Goal: Transaction & Acquisition: Obtain resource

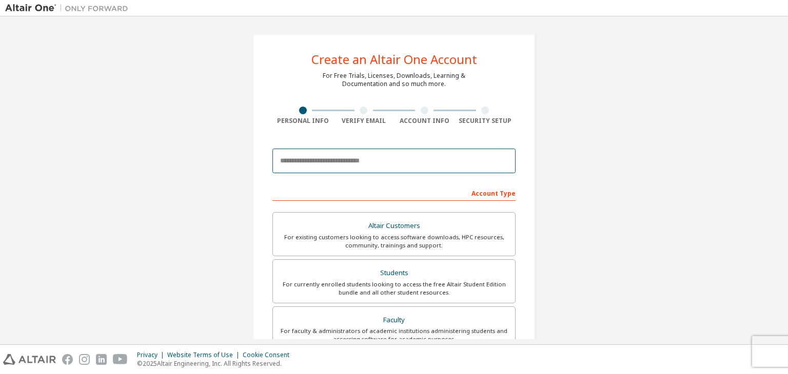
drag, startPoint x: 341, startPoint y: 159, endPoint x: 355, endPoint y: 155, distance: 14.4
click at [341, 159] on input "email" at bounding box center [393, 161] width 243 height 25
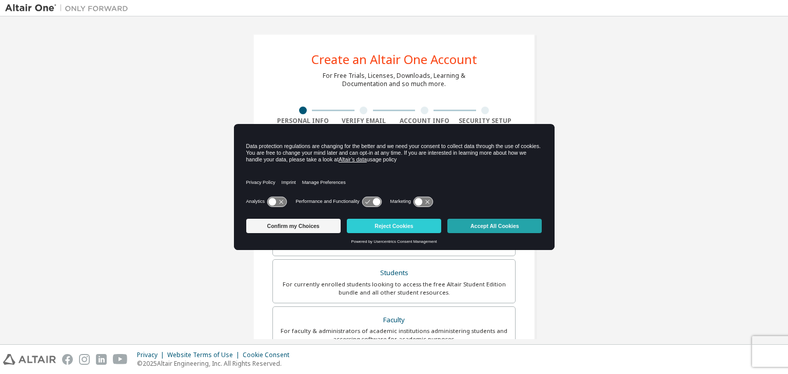
click at [514, 219] on button "Accept All Cookies" at bounding box center [494, 226] width 94 height 14
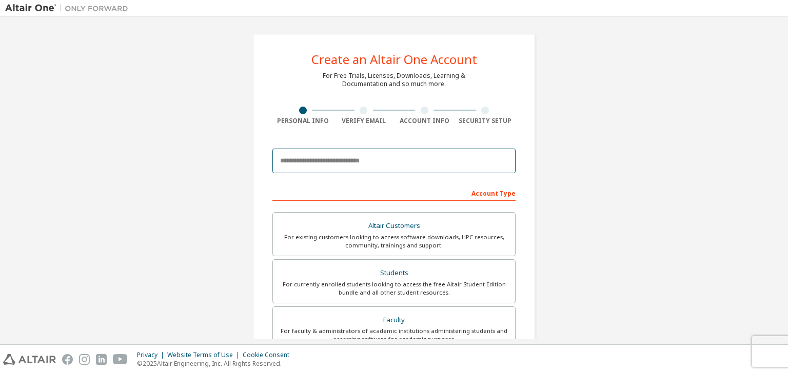
click at [398, 162] on input "email" at bounding box center [393, 161] width 243 height 25
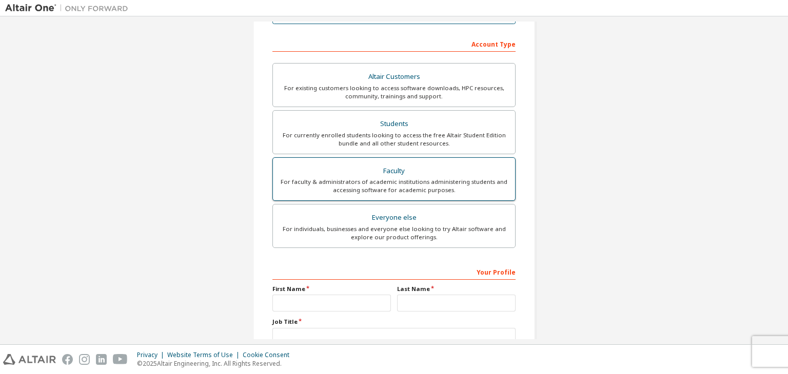
scroll to position [154, 0]
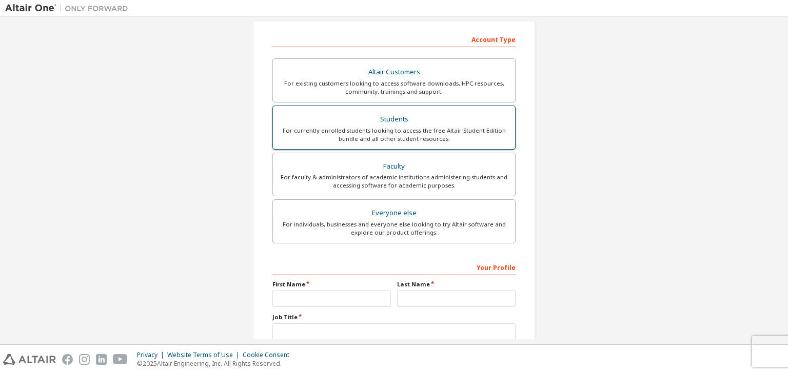
type input "**********"
click at [471, 130] on div "For currently enrolled students looking to access the free Altair Student Editi…" at bounding box center [394, 135] width 230 height 16
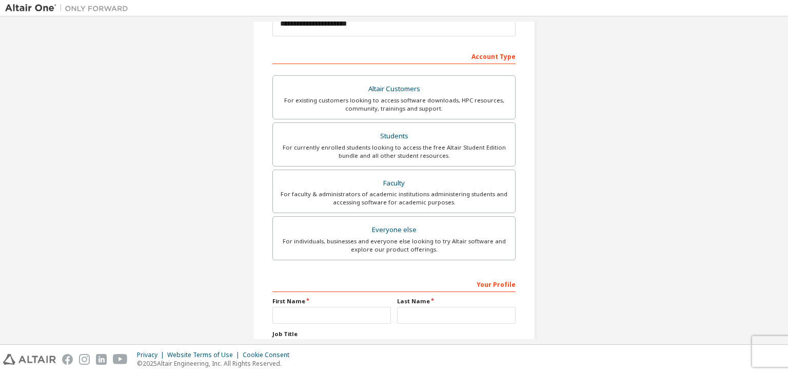
scroll to position [223, 0]
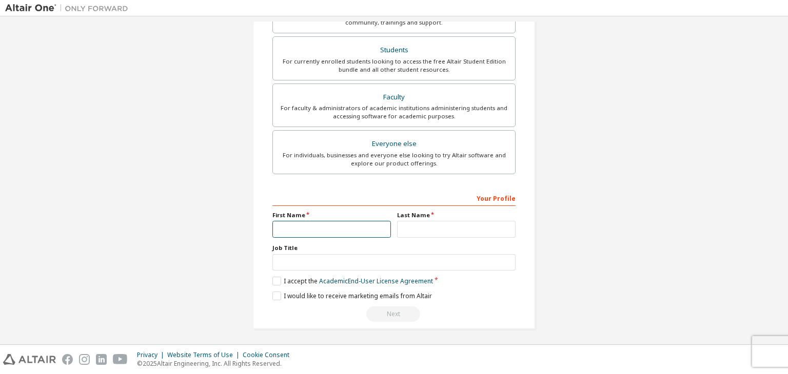
click at [342, 229] on input "text" at bounding box center [331, 229] width 118 height 17
type input "***"
type input "********"
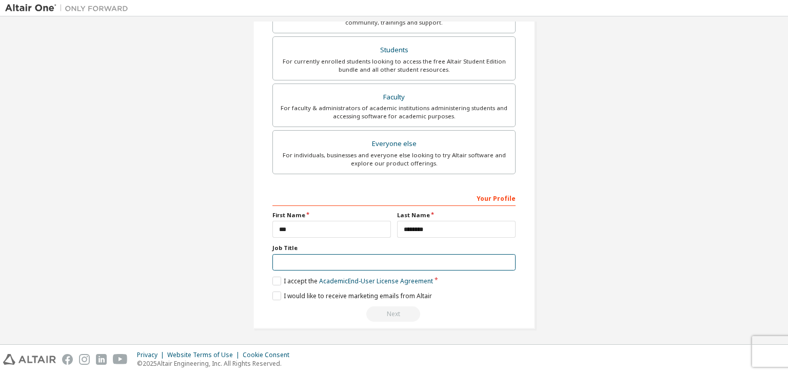
click at [316, 264] on input "text" at bounding box center [393, 262] width 243 height 17
type input "*******"
click at [309, 279] on label "I accept the Academic End-User License Agreement" at bounding box center [352, 281] width 161 height 9
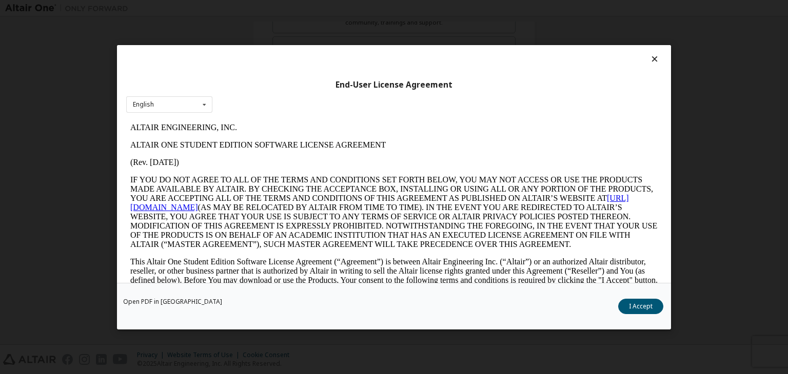
scroll to position [0, 0]
click at [632, 312] on button "I Accept" at bounding box center [640, 306] width 45 height 15
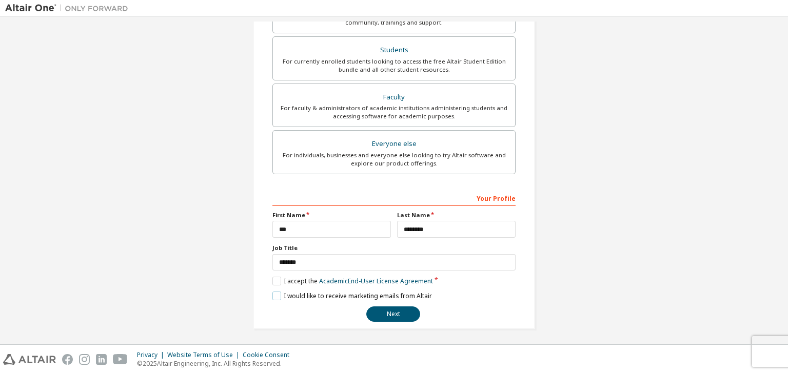
click at [365, 294] on label "I would like to receive marketing emails from Altair" at bounding box center [351, 296] width 159 height 9
click at [402, 310] on button "Next" at bounding box center [393, 314] width 54 height 15
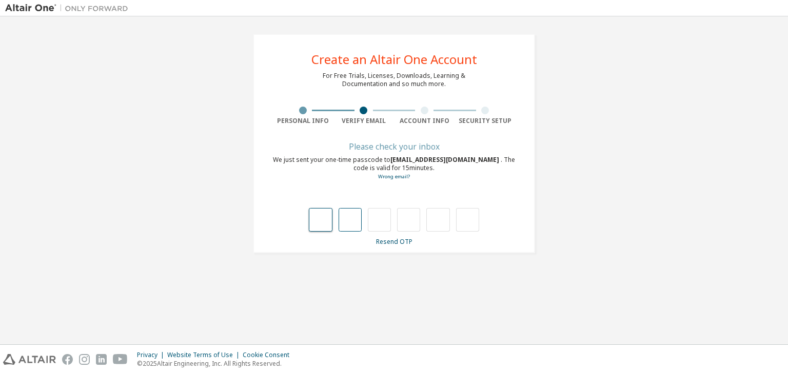
type input "*"
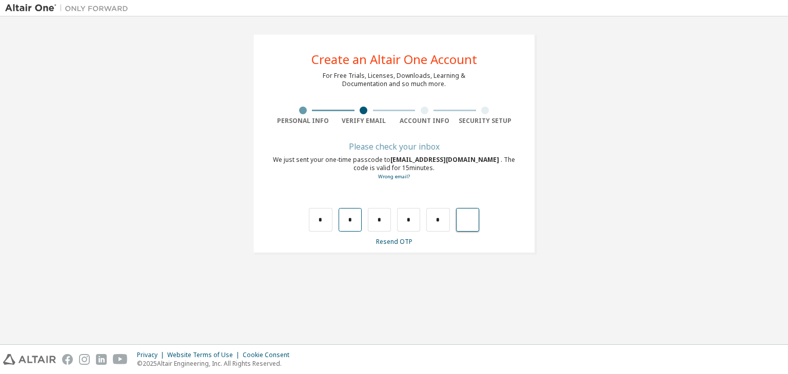
type input "*"
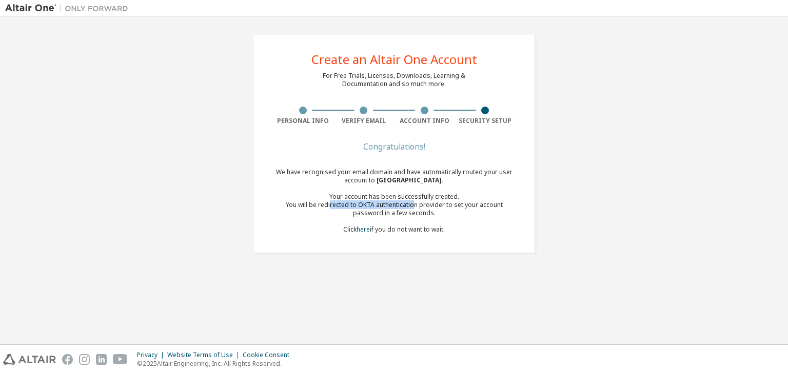
drag, startPoint x: 357, startPoint y: 205, endPoint x: 400, endPoint y: 207, distance: 42.6
click at [400, 207] on div "You will be redirected to OKTA authentication provider to set your account pass…" at bounding box center [393, 209] width 243 height 16
click at [459, 204] on div "You will be redirected to OKTA authentication provider to set your account pass…" at bounding box center [393, 209] width 243 height 16
click at [363, 230] on link "here" at bounding box center [362, 229] width 13 height 9
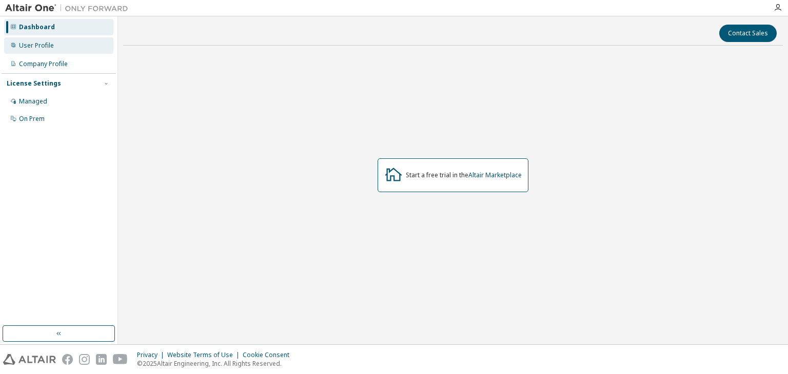
click at [78, 46] on div "User Profile" at bounding box center [58, 45] width 109 height 16
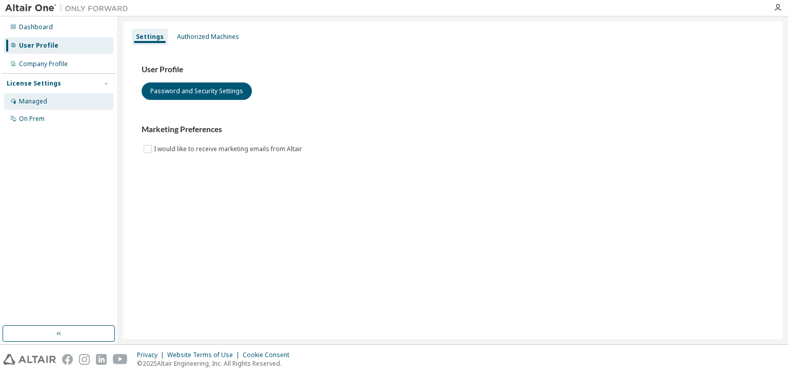
click at [70, 105] on div "Managed" at bounding box center [58, 101] width 109 height 16
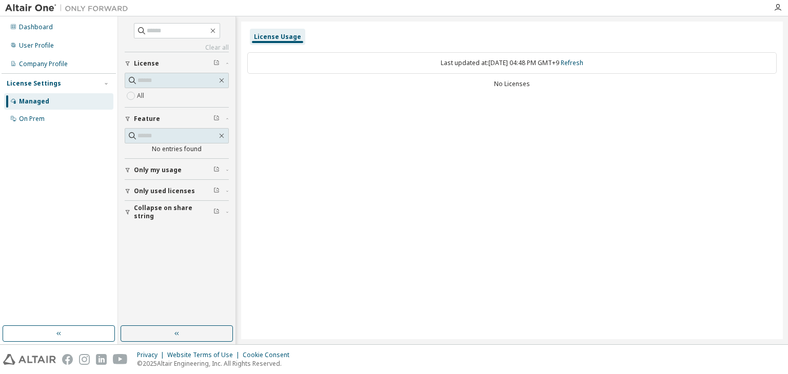
click at [171, 170] on span "Only my usage" at bounding box center [158, 170] width 48 height 8
click at [163, 166] on span "Only my usage" at bounding box center [158, 170] width 48 height 8
click at [52, 122] on div "On Prem" at bounding box center [58, 119] width 109 height 16
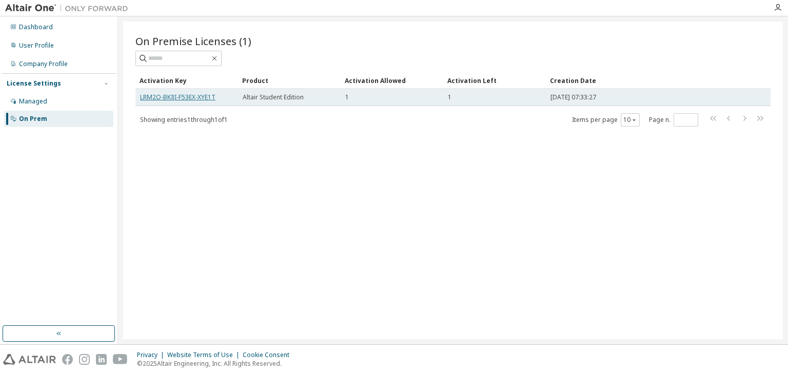
click at [204, 97] on link "LRM2O-BKIJI-F53EX-XYE1T" at bounding box center [177, 97] width 75 height 9
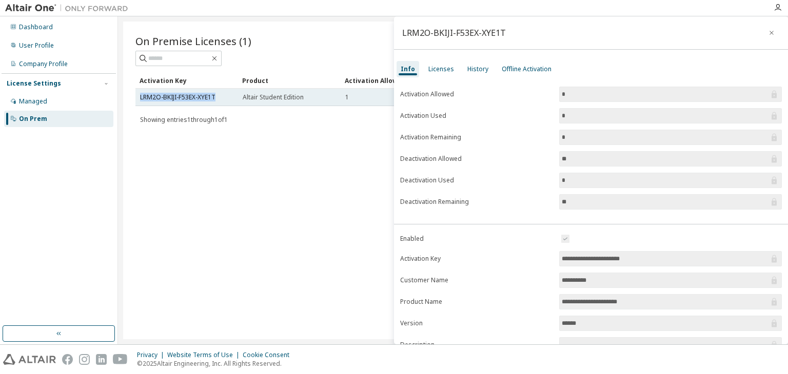
drag, startPoint x: 228, startPoint y: 97, endPoint x: 136, endPoint y: 101, distance: 91.9
click at [136, 101] on td "LRM2O-BKIJI-F53EX-XYE1T" at bounding box center [186, 97] width 103 height 17
copy link "LRM2O-BKIJI-F53EX-XYE1T"
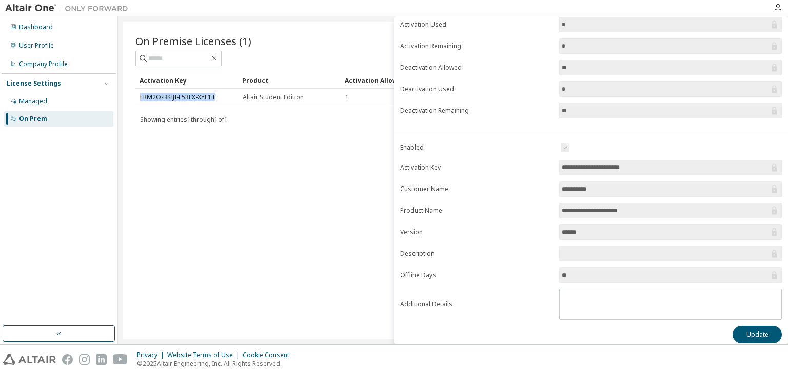
scroll to position [95, 0]
